Goal: Transaction & Acquisition: Purchase product/service

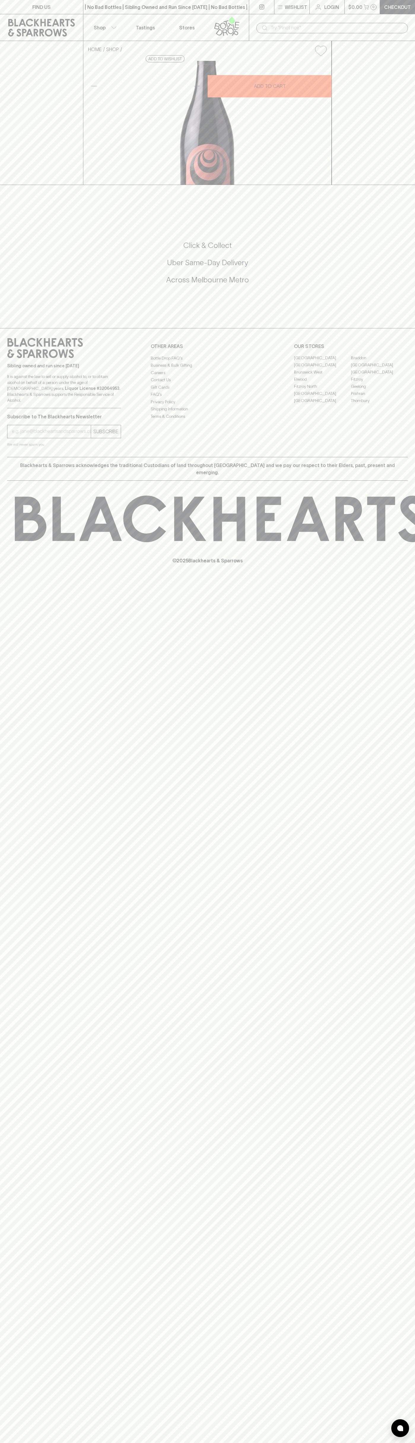
click at [319, 4] on icon at bounding box center [318, 7] width 7 height 7
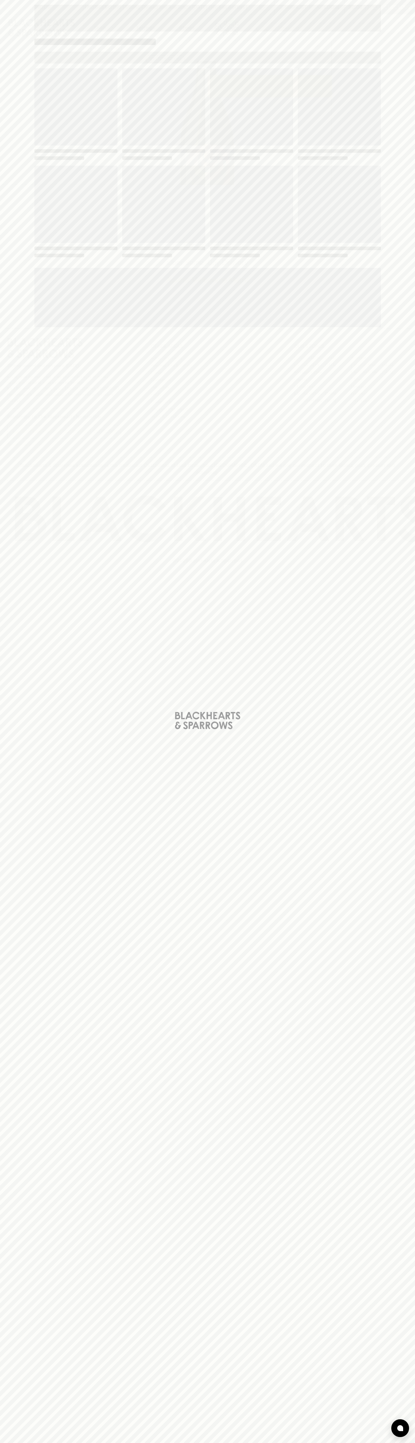
click at [400, 726] on div "Loading" at bounding box center [207, 721] width 415 height 1443
click at [127, 1443] on html "FIND US | No Bad Bottles | Sibling Owned and Run Since [DATE] | No Bad Bottles …" at bounding box center [207, 721] width 415 height 1443
click at [22, 862] on div "Loading" at bounding box center [207, 721] width 415 height 1443
